Goal: Task Accomplishment & Management: Manage account settings

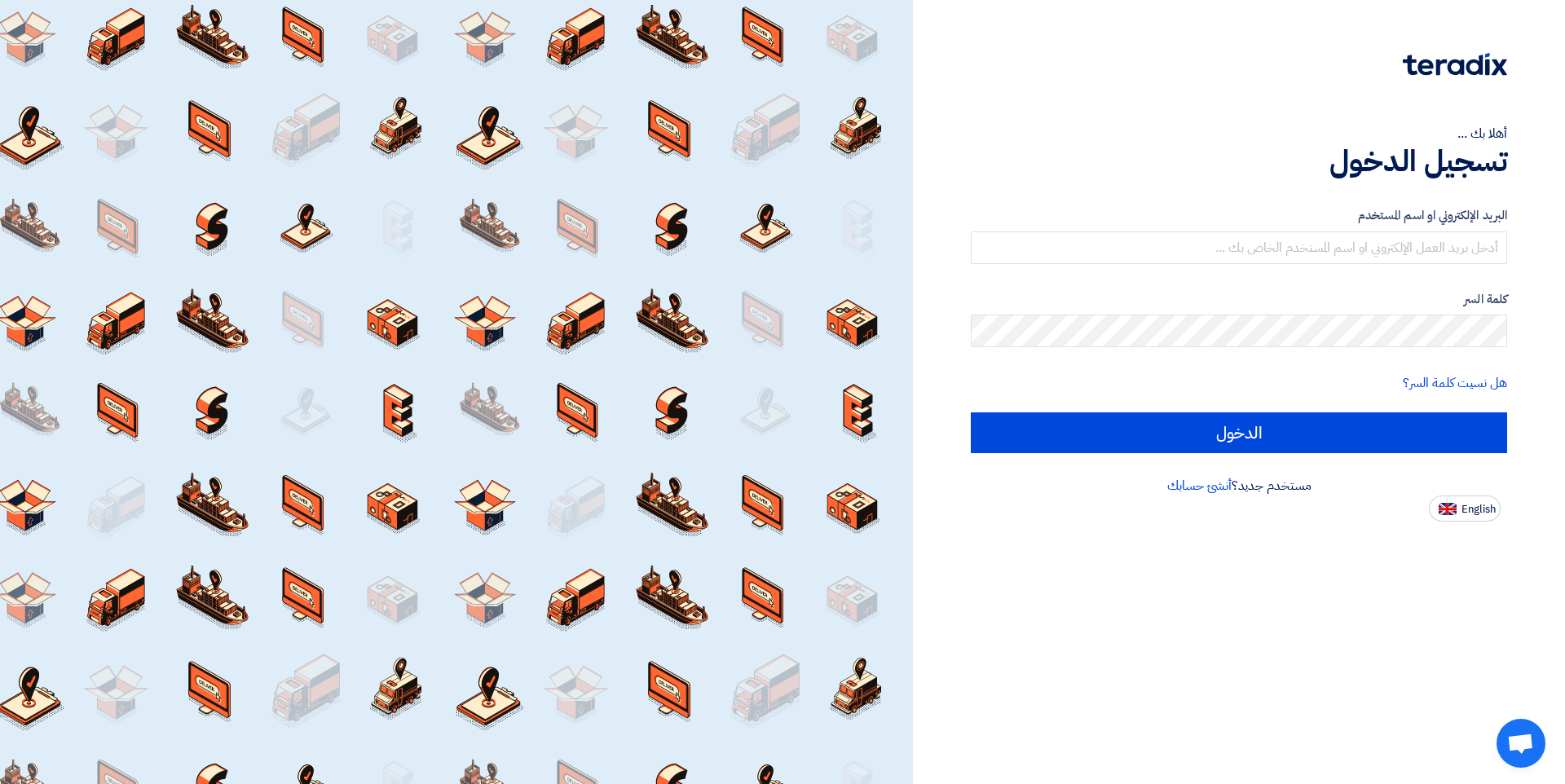
type input "[EMAIL_ADDRESS][DOMAIN_NAME]"
click at [1478, 511] on span "English" at bounding box center [1478, 509] width 34 height 11
type input "Sign in"
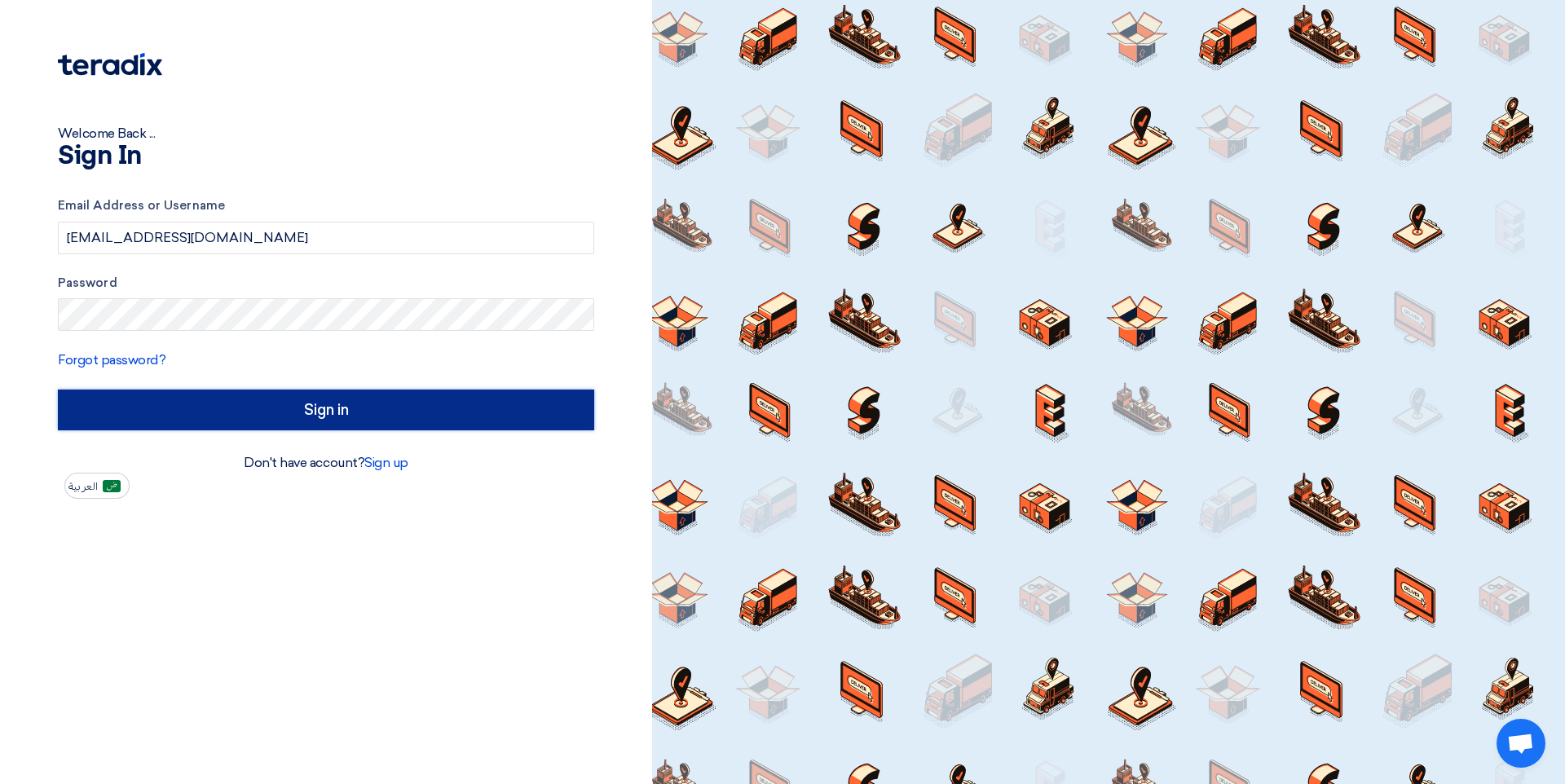
click at [245, 422] on input "Sign in" at bounding box center [326, 410] width 536 height 41
